Goal: Information Seeking & Learning: Get advice/opinions

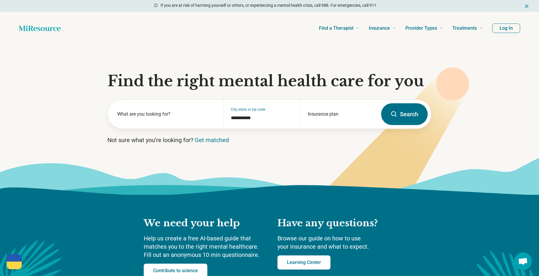
click at [502, 29] on button "Log In" at bounding box center [506, 28] width 28 height 9
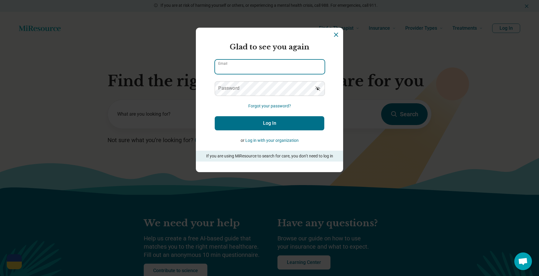
type input "**********"
click at [268, 123] on button "Log In" at bounding box center [270, 123] width 110 height 14
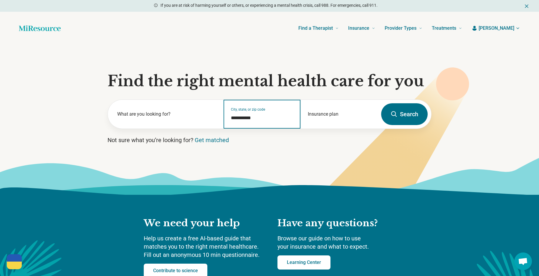
click at [274, 116] on input "**********" at bounding box center [262, 118] width 63 height 7
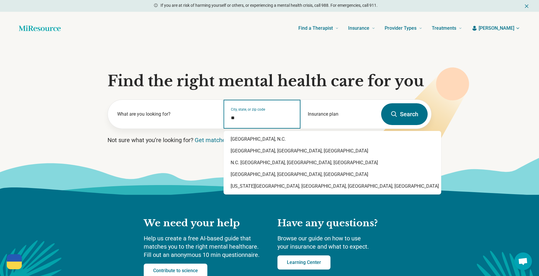
type input "*"
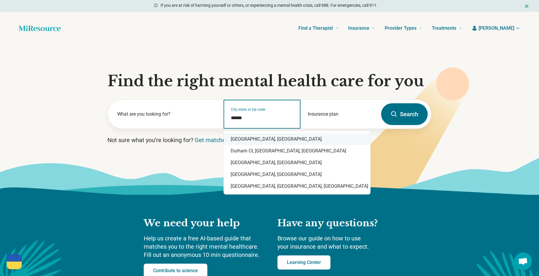
click at [264, 138] on div "Durham, NC" at bounding box center [297, 139] width 147 height 12
type input "**********"
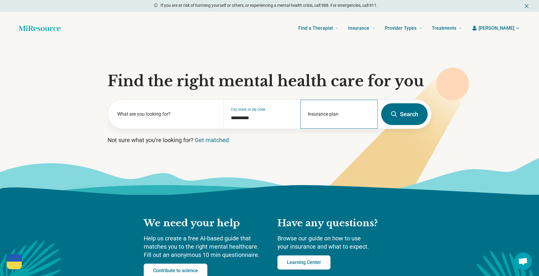
click at [337, 115] on div "Insurance plan" at bounding box center [338, 114] width 77 height 29
drag, startPoint x: 313, startPoint y: 141, endPoint x: 317, endPoint y: 139, distance: 4.1
click at [317, 139] on div "DSHIP" at bounding box center [313, 140] width 25 height 12
type input "*****"
click at [402, 118] on button "Search" at bounding box center [404, 114] width 47 height 22
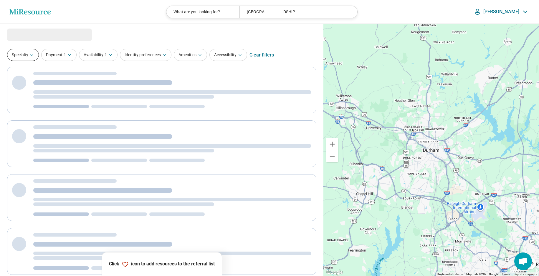
select select "***"
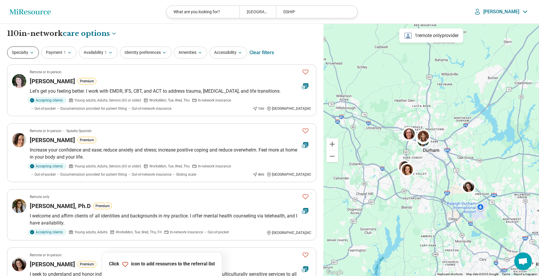
click at [34, 53] on icon "button" at bounding box center [31, 52] width 5 height 5
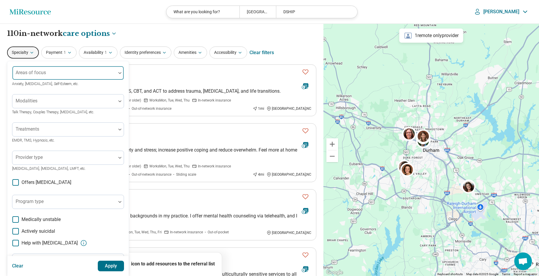
click at [67, 71] on div at bounding box center [64, 75] width 99 height 8
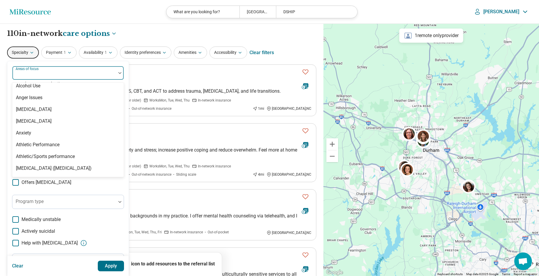
scroll to position [63, 0]
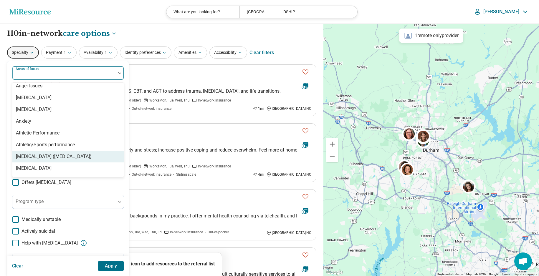
click at [66, 159] on div "[MEDICAL_DATA] ([MEDICAL_DATA])" at bounding box center [54, 156] width 76 height 7
click at [114, 266] on button "Apply" at bounding box center [111, 266] width 27 height 11
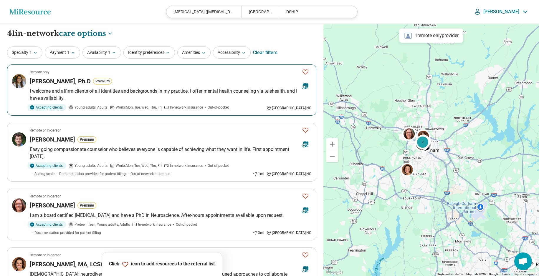
click at [162, 80] on div "Dr. Christine Coleman, Ph.D Premium" at bounding box center [163, 81] width 267 height 8
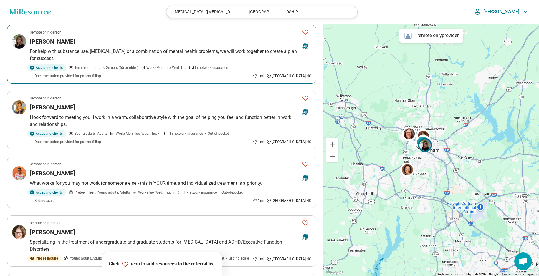
scroll to position [358, 0]
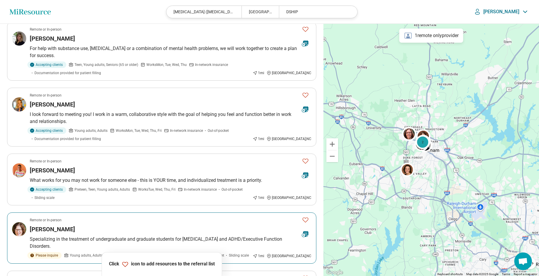
click at [307, 216] on icon "Favorite" at bounding box center [305, 219] width 7 height 7
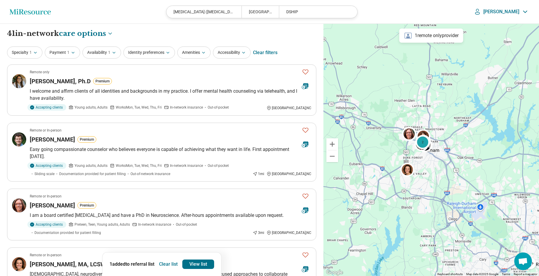
scroll to position [0, 0]
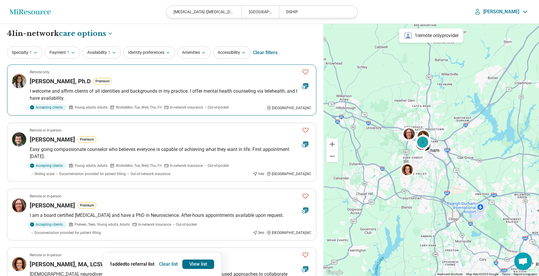
click at [155, 80] on div "Dr. Christine Coleman, Ph.D Premium" at bounding box center [163, 81] width 267 height 8
click at [305, 72] on icon "Favorite" at bounding box center [305, 71] width 7 height 7
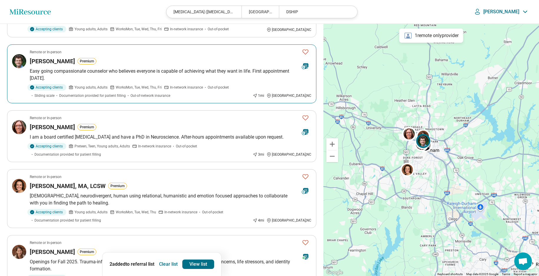
scroll to position [117, 0]
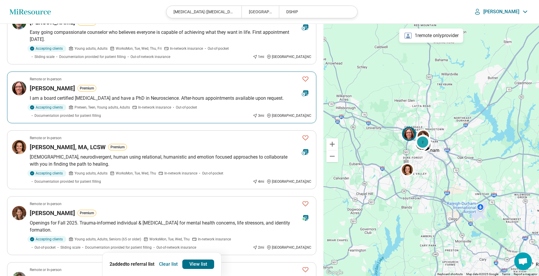
click at [151, 85] on div "Jennifer Colvin Premium" at bounding box center [163, 88] width 267 height 8
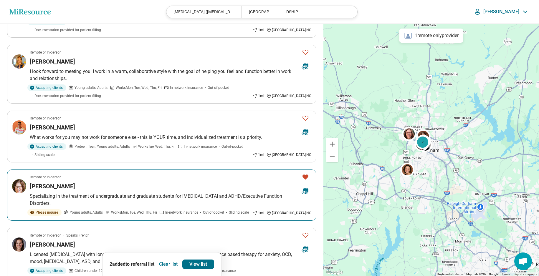
scroll to position [402, 0]
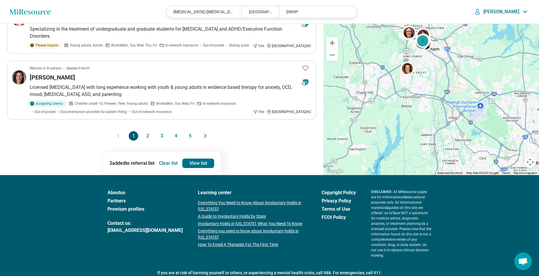
click at [148, 131] on button "2" at bounding box center [147, 135] width 9 height 9
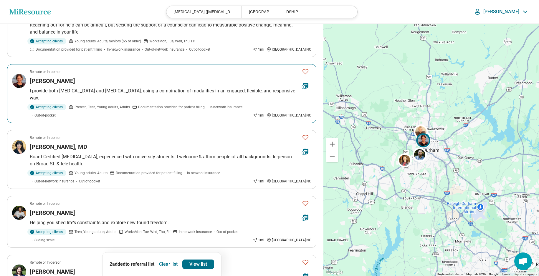
click at [148, 87] on p "I provide both medication management and psychotherapy, using a combination of …" at bounding box center [171, 94] width 282 height 14
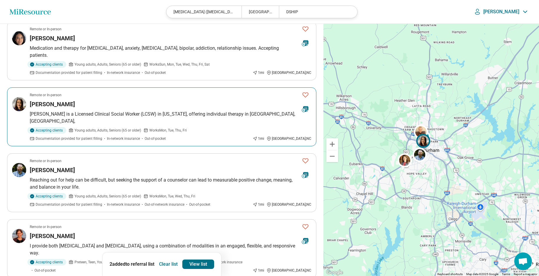
scroll to position [43, 0]
click at [119, 93] on div "Remote or In-person" at bounding box center [163, 95] width 267 height 5
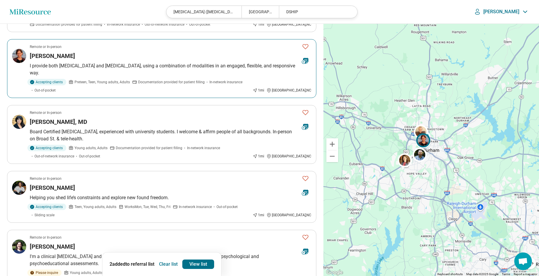
scroll to position [224, 0]
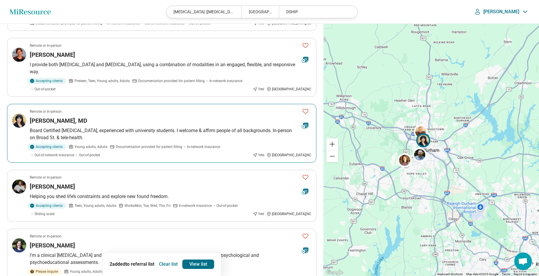
click at [150, 127] on p "Board Certified Psychiatrist, experienced with university students. I welcome &…" at bounding box center [171, 134] width 282 height 14
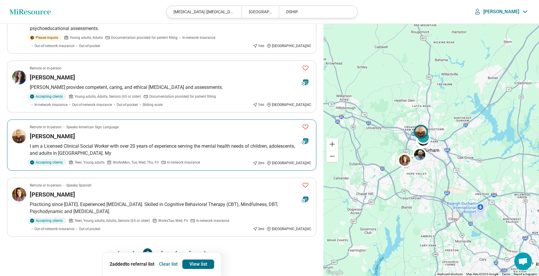
scroll to position [460, 0]
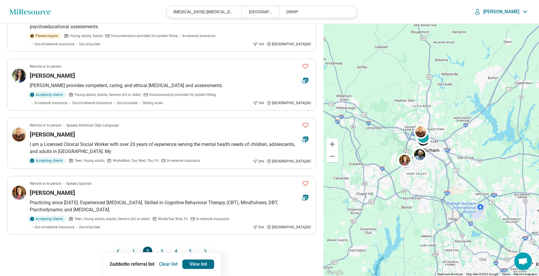
click at [162, 247] on button "3" at bounding box center [161, 251] width 9 height 9
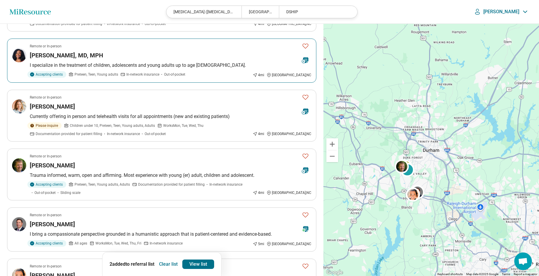
scroll to position [353, 0]
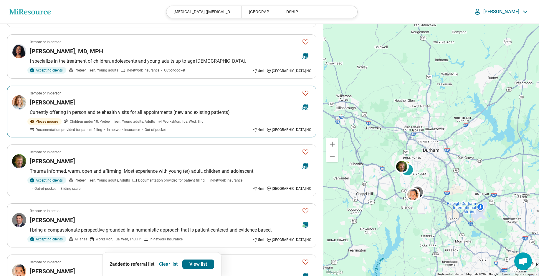
click at [164, 98] on div "Kerry Landry" at bounding box center [163, 102] width 267 height 8
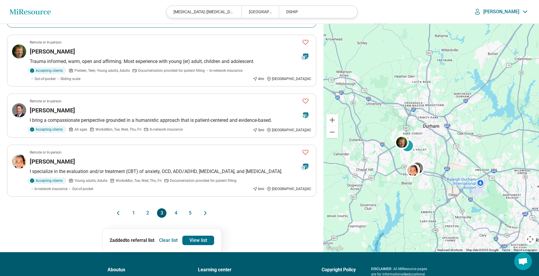
scroll to position [476, 0]
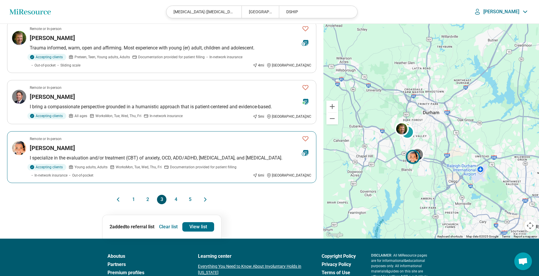
click at [92, 144] on div "Eve Fontaine" at bounding box center [163, 148] width 267 height 8
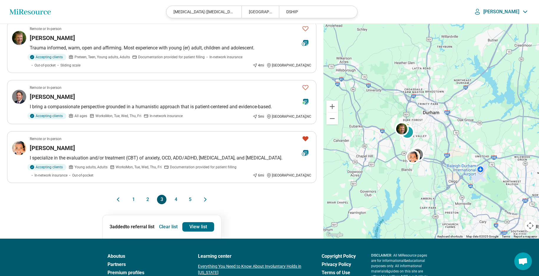
click at [176, 195] on button "4" at bounding box center [175, 199] width 9 height 9
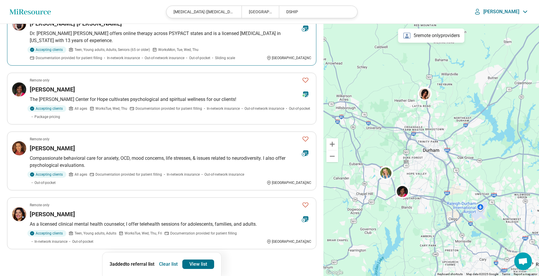
scroll to position [410, 0]
click at [191, 261] on button "5" at bounding box center [189, 265] width 9 height 9
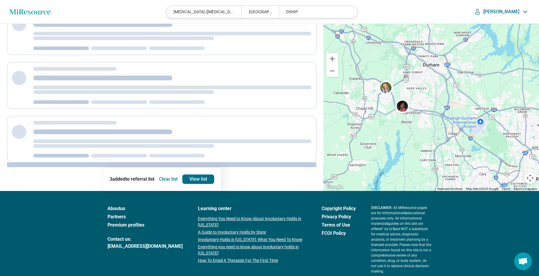
scroll to position [117, 0]
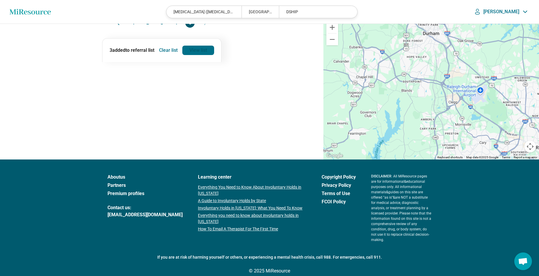
click at [199, 46] on link "View list" at bounding box center [198, 50] width 32 height 9
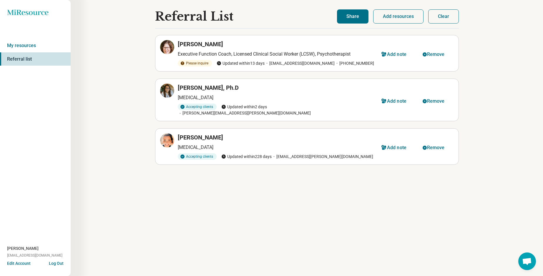
click at [355, 16] on button "Share" at bounding box center [353, 16] width 32 height 14
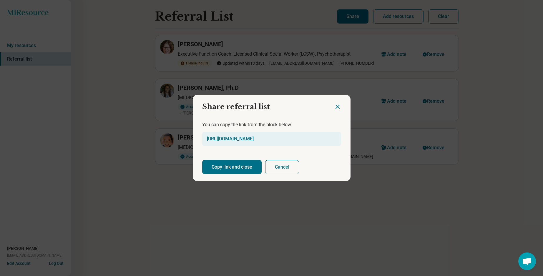
click at [234, 166] on button "Copy link and close" at bounding box center [231, 167] width 59 height 14
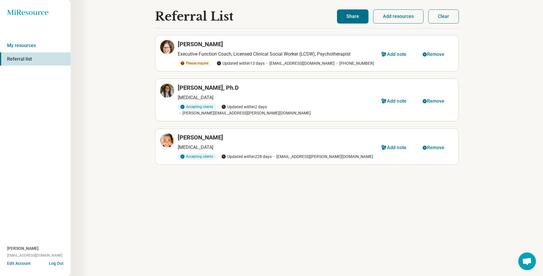
click at [446, 18] on button "Clear" at bounding box center [444, 16] width 31 height 14
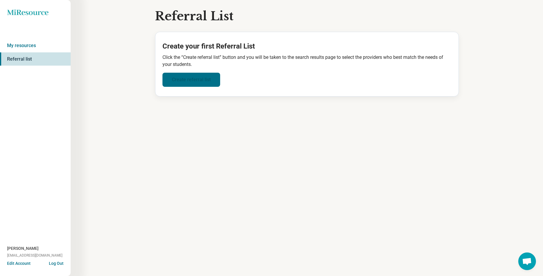
click at [187, 79] on link "Create referral list" at bounding box center [192, 80] width 58 height 14
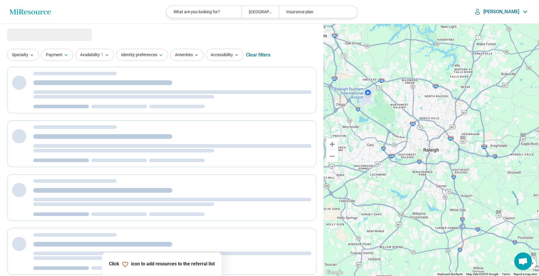
select select "***"
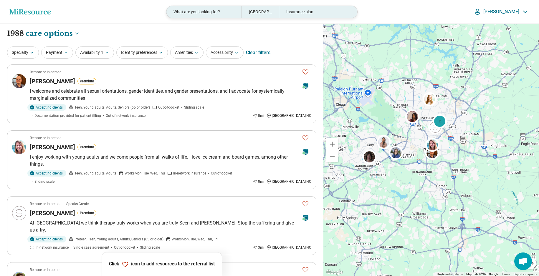
click at [264, 11] on div "Raleigh, NC" at bounding box center [260, 12] width 37 height 12
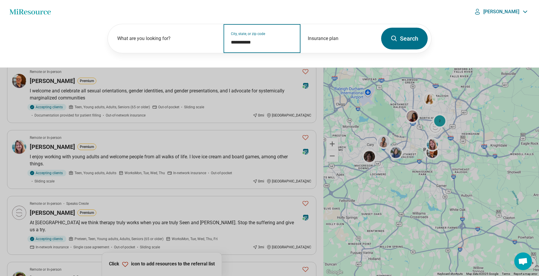
click at [263, 42] on input "**********" at bounding box center [262, 42] width 63 height 7
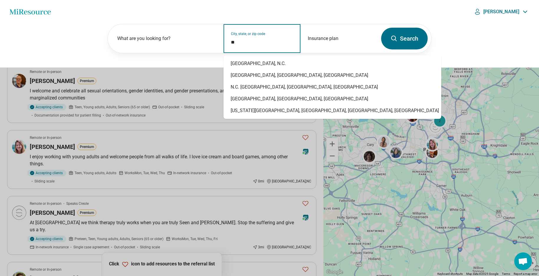
type input "*"
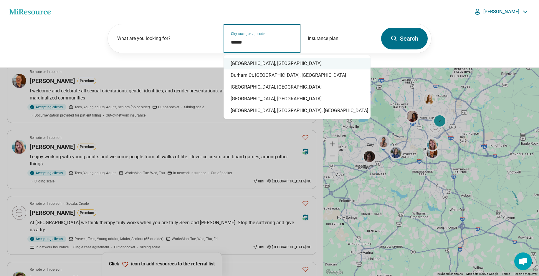
drag, startPoint x: 252, startPoint y: 63, endPoint x: 291, endPoint y: 54, distance: 40.2
click at [257, 62] on div "Durham, NC" at bounding box center [297, 64] width 147 height 12
type input "**********"
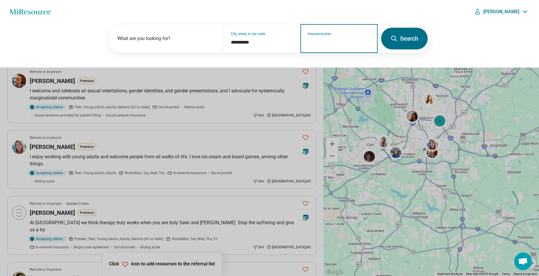
click at [331, 42] on input "Insurance plan" at bounding box center [339, 42] width 63 height 7
click at [318, 62] on div "DSHIP" at bounding box center [313, 64] width 25 height 12
type input "*****"
click at [394, 37] on icon at bounding box center [394, 38] width 7 height 7
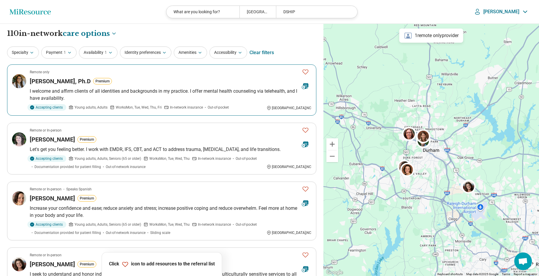
click at [305, 71] on icon "Favorite" at bounding box center [305, 71] width 7 height 7
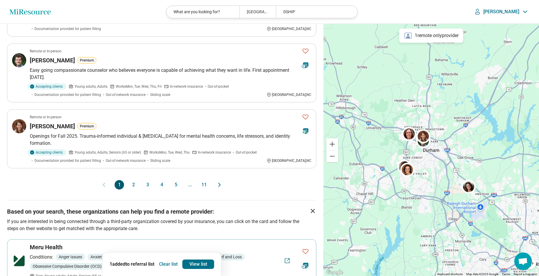
scroll to position [528, 0]
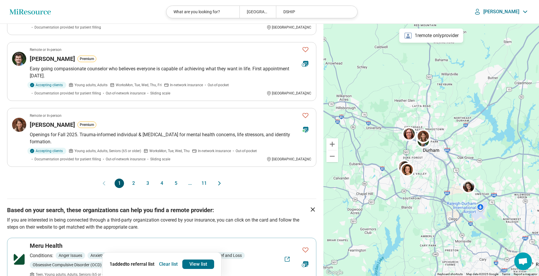
click at [134, 179] on button "2" at bounding box center [133, 183] width 9 height 9
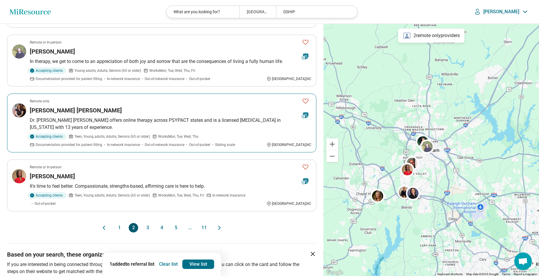
scroll to position [479, 0]
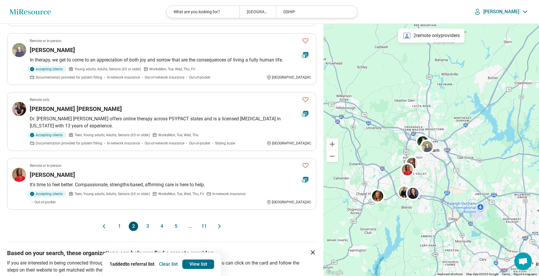
click at [147, 222] on button "3" at bounding box center [147, 226] width 9 height 9
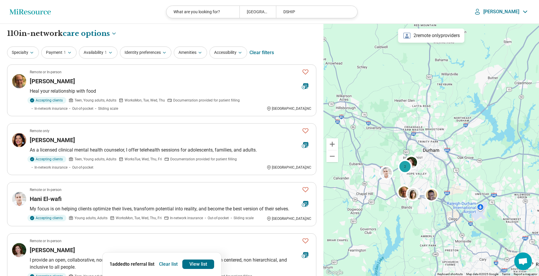
scroll to position [0, 0]
click at [157, 55] on button "Identity preferences" at bounding box center [146, 53] width 52 height 12
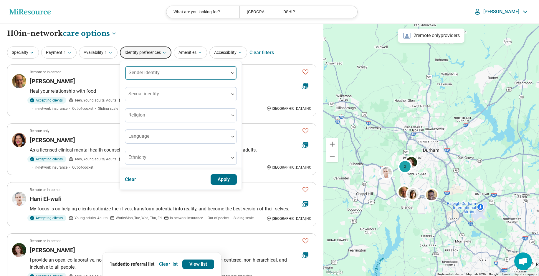
click at [158, 74] on div "Gender identity" at bounding box center [181, 73] width 112 height 14
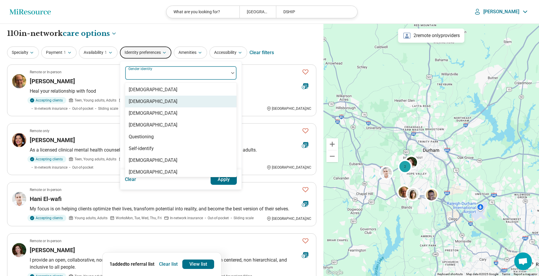
click at [153, 100] on div "[DEMOGRAPHIC_DATA]" at bounding box center [153, 101] width 49 height 7
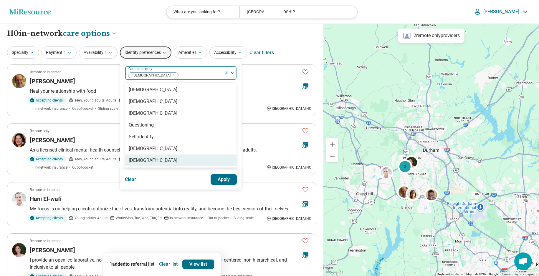
click at [224, 181] on button "Apply" at bounding box center [224, 179] width 27 height 11
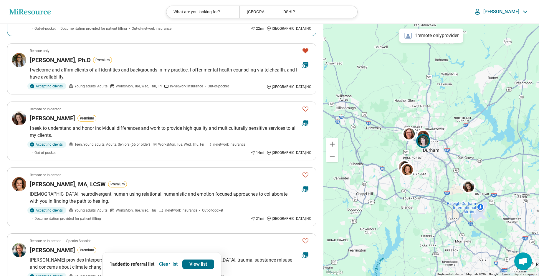
scroll to position [195, 0]
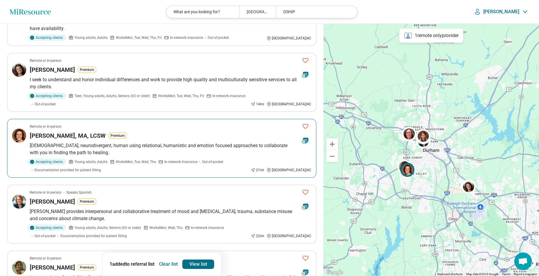
click at [306, 126] on icon "Favorite" at bounding box center [305, 126] width 7 height 7
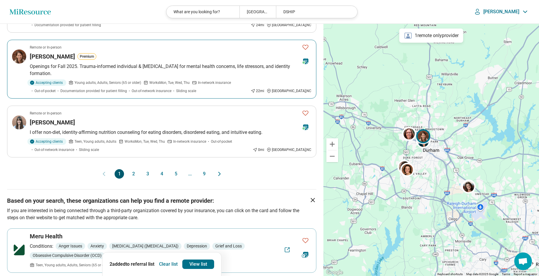
scroll to position [540, 0]
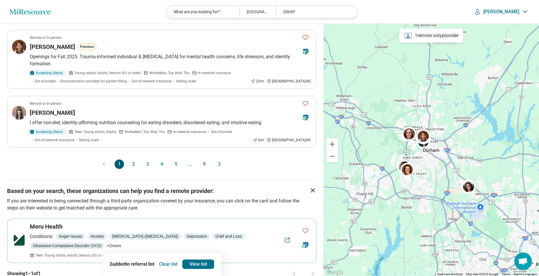
click at [134, 160] on button "2" at bounding box center [133, 164] width 9 height 9
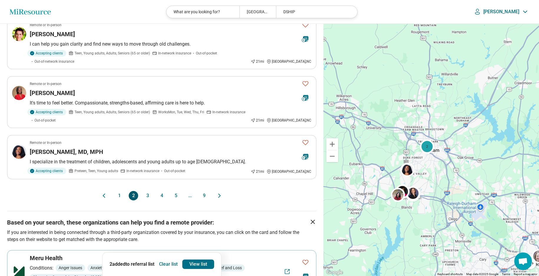
scroll to position [473, 0]
click at [147, 191] on button "3" at bounding box center [147, 195] width 9 height 9
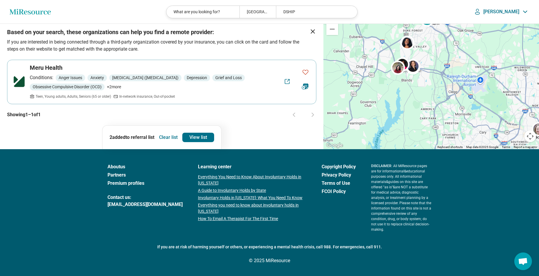
scroll to position [167, 0]
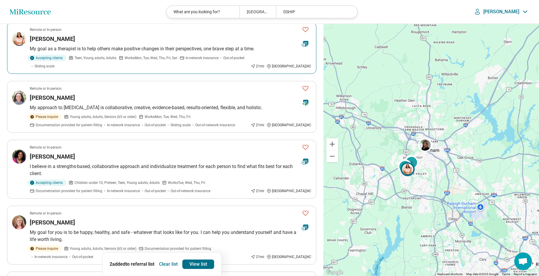
click at [304, 70] on article "Remote or In-person Tedra Cook My goal as a therapist is to help others make po…" at bounding box center [161, 48] width 309 height 52
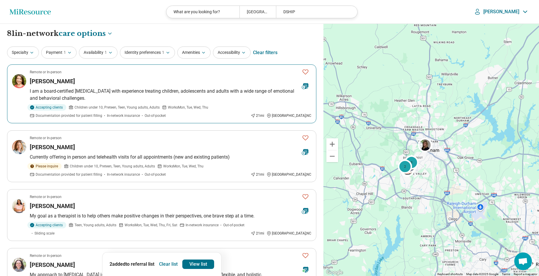
scroll to position [0, 0]
click at [305, 71] on icon "Favorite" at bounding box center [305, 71] width 7 height 7
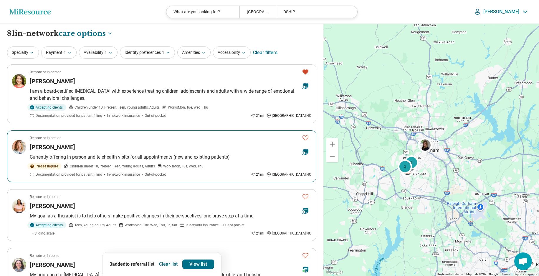
click at [306, 138] on icon "Favorite" at bounding box center [305, 137] width 7 height 7
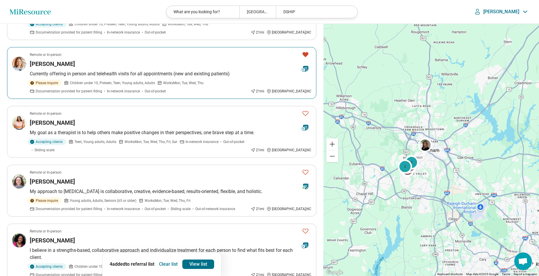
scroll to position [85, 0]
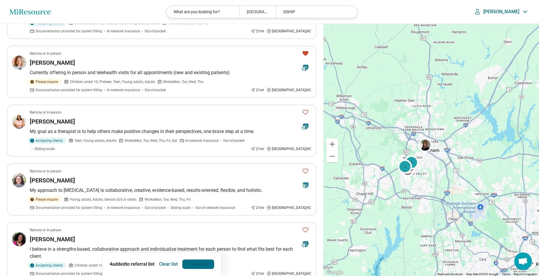
click at [198, 264] on link "View list" at bounding box center [198, 264] width 32 height 9
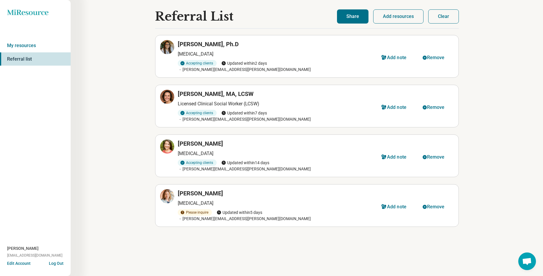
click at [355, 18] on button "Share" at bounding box center [353, 16] width 32 height 14
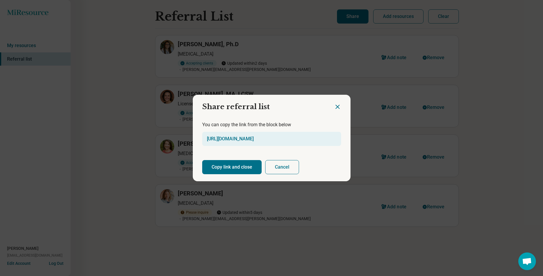
click at [241, 162] on button "Copy link and close" at bounding box center [231, 167] width 59 height 14
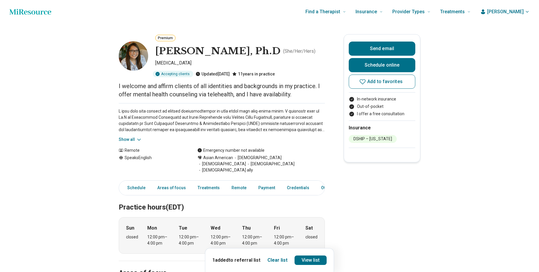
scroll to position [1, 0]
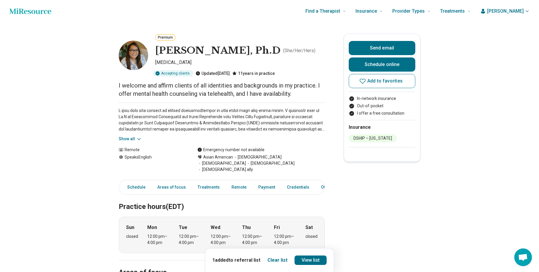
click at [136, 141] on button "Show all" at bounding box center [130, 139] width 23 height 6
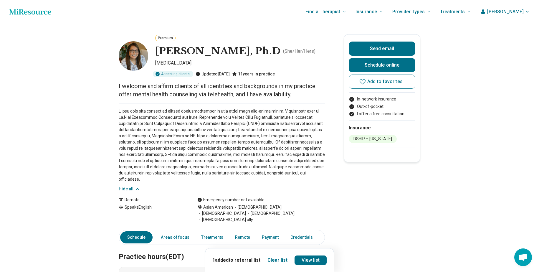
scroll to position [0, 0]
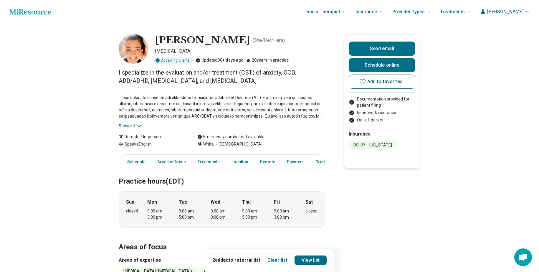
click at [366, 80] on icon at bounding box center [362, 81] width 7 height 7
